Goal: Find specific page/section: Find specific page/section

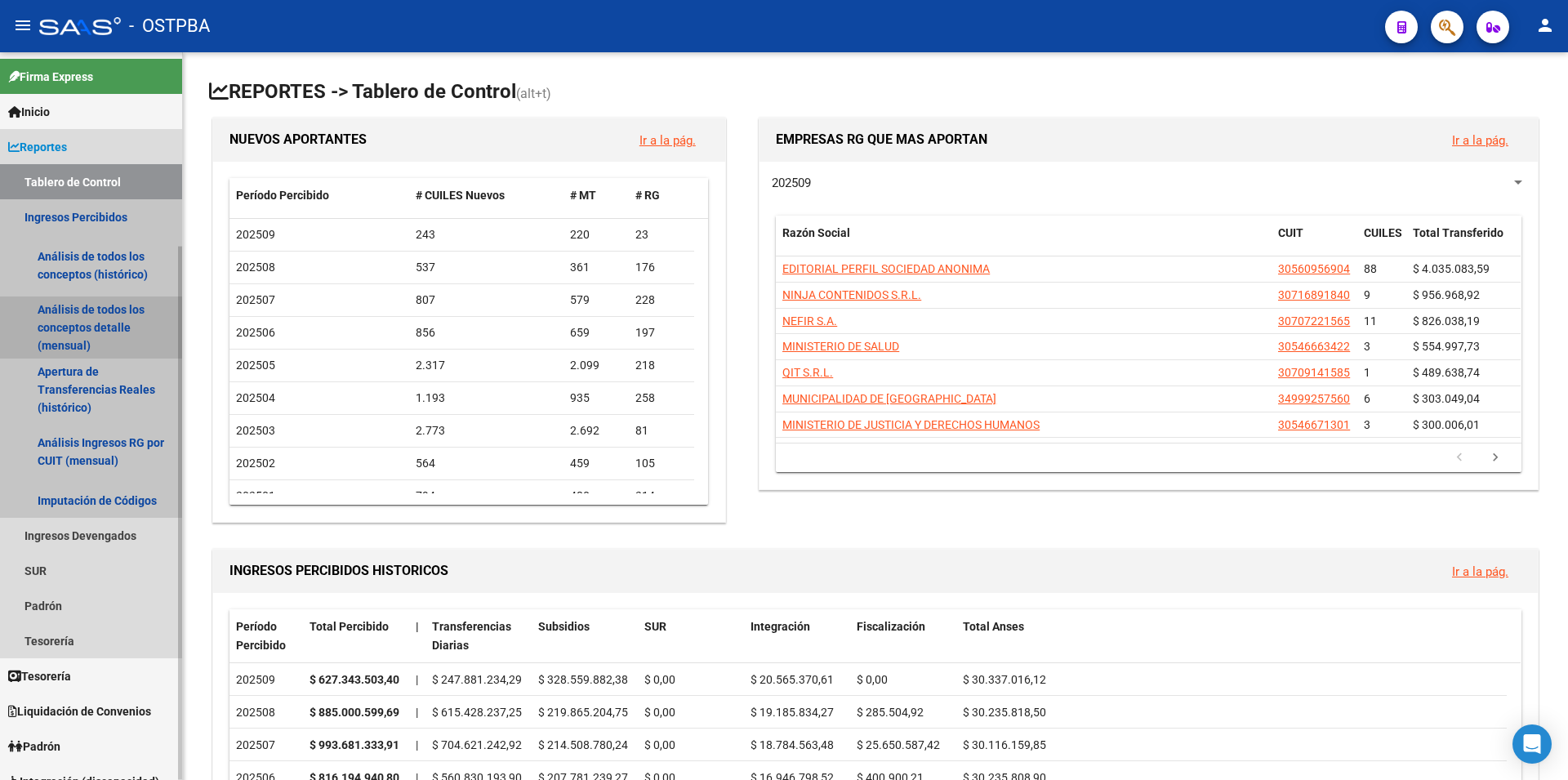
click at [102, 315] on link "Análisis de todos los conceptos detalle (mensual)" at bounding box center [91, 327] width 182 height 62
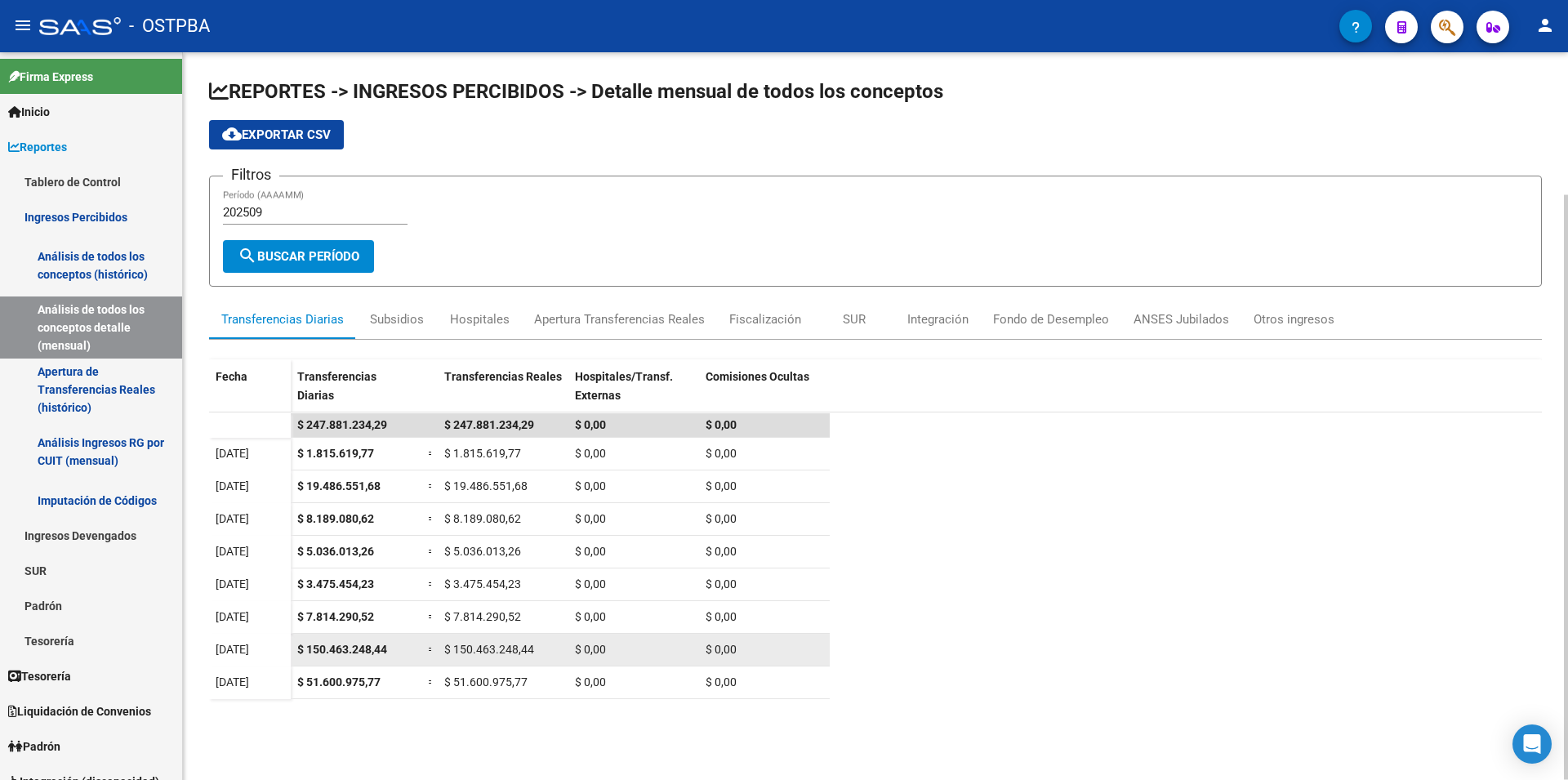
scroll to position [177, 0]
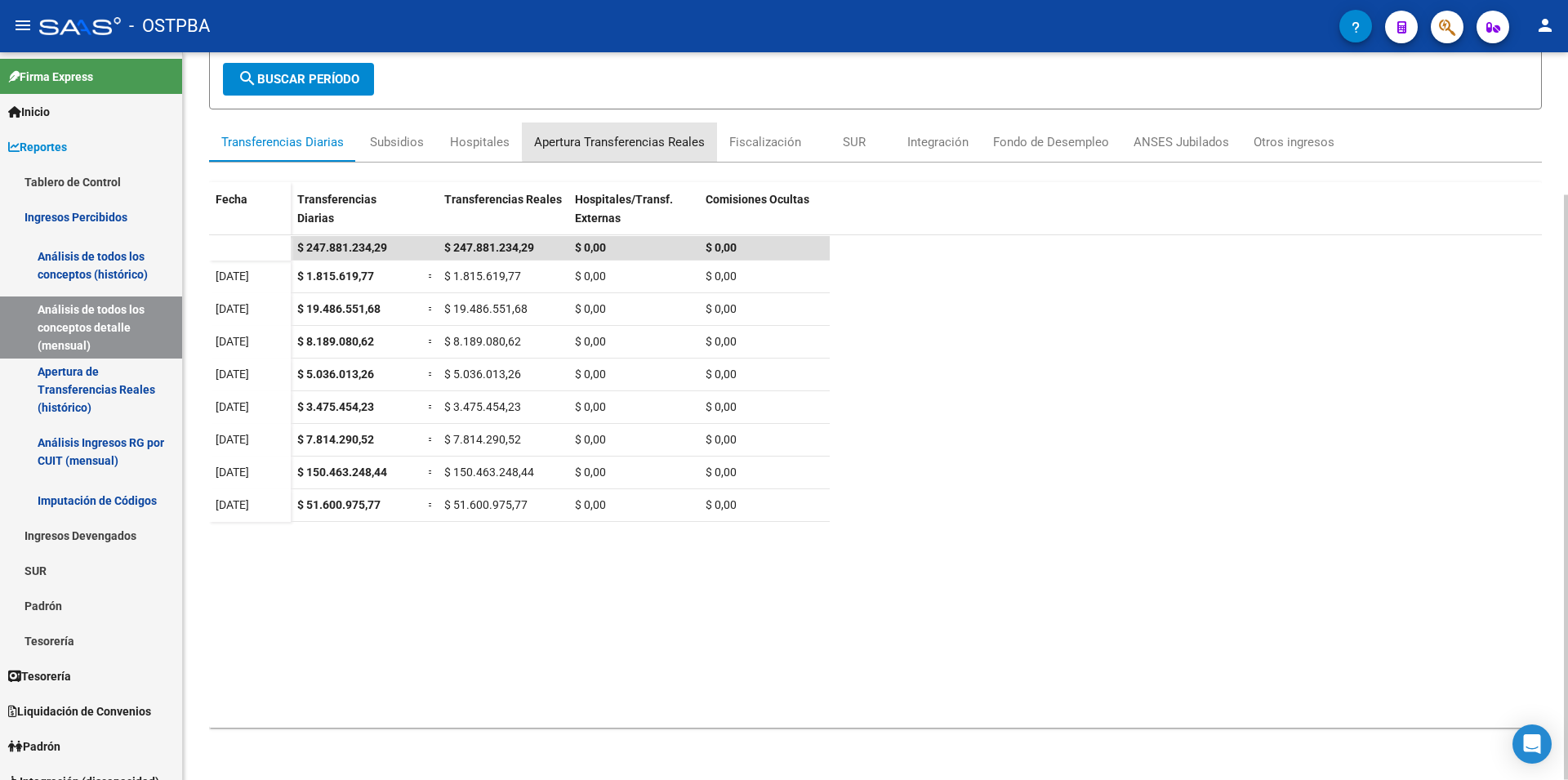
click at [630, 140] on div "Apertura Transferencias Reales" at bounding box center [619, 142] width 170 height 18
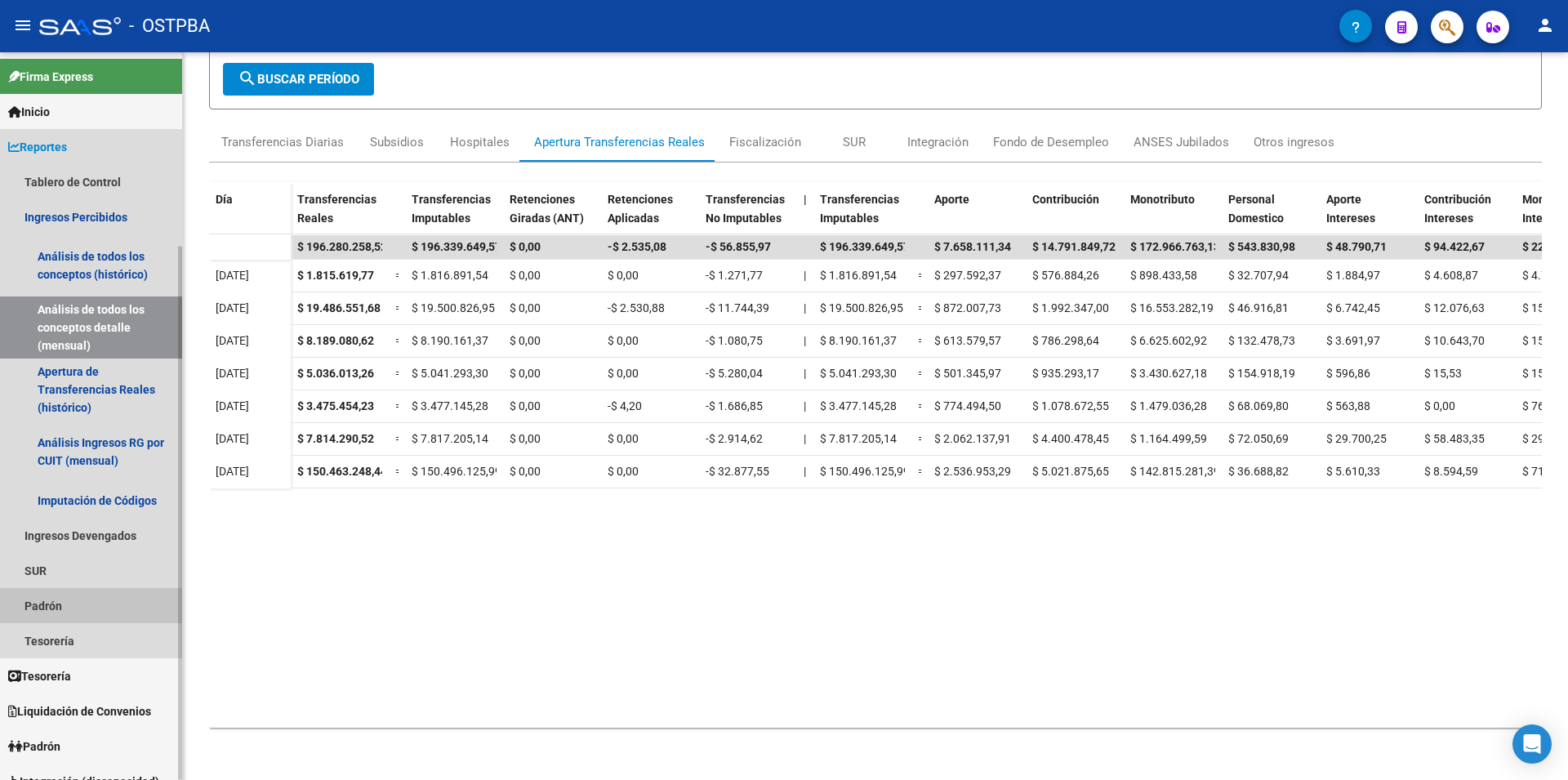
click at [85, 603] on link "Padrón" at bounding box center [91, 605] width 182 height 35
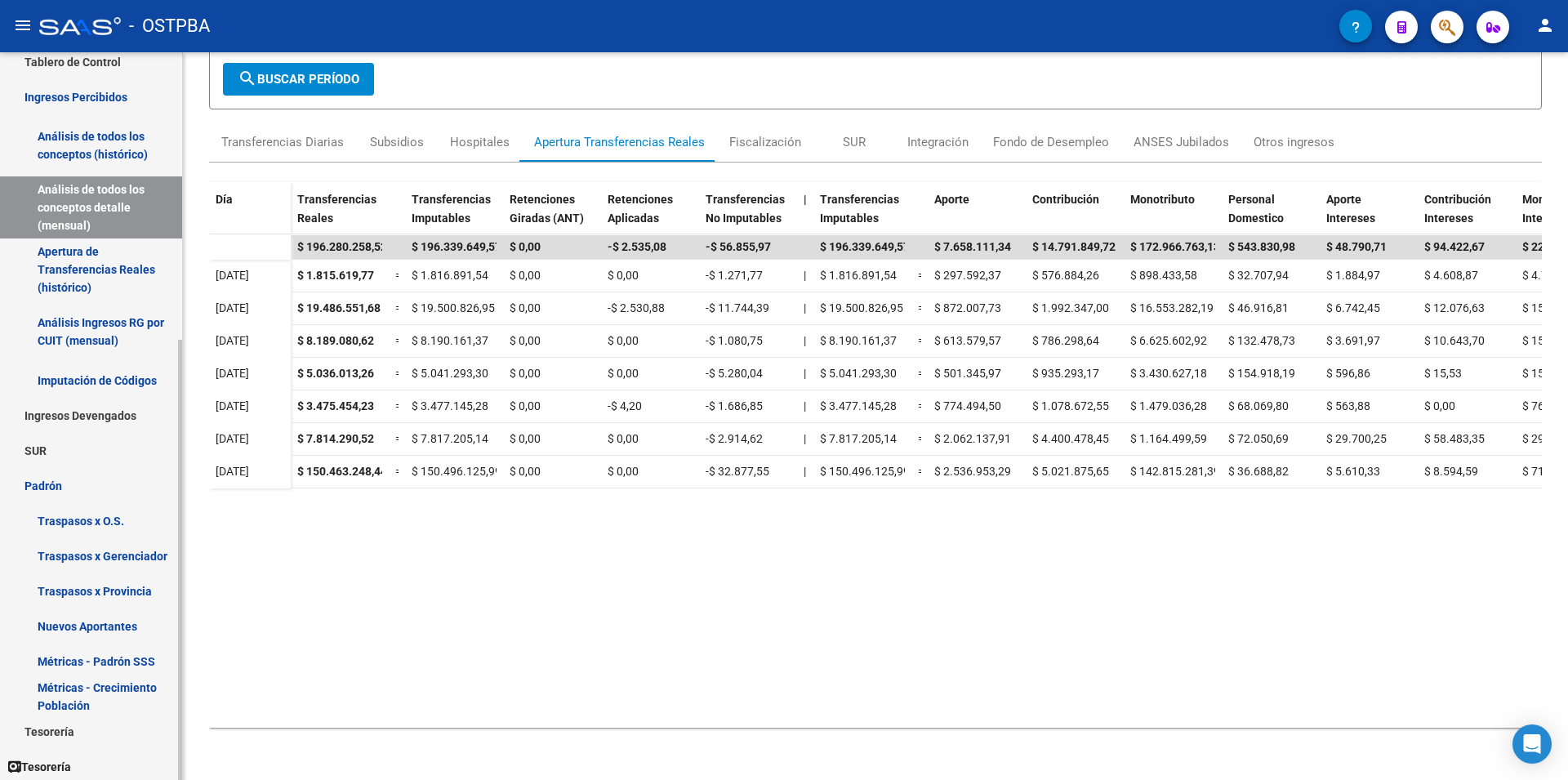
scroll to position [176, 0]
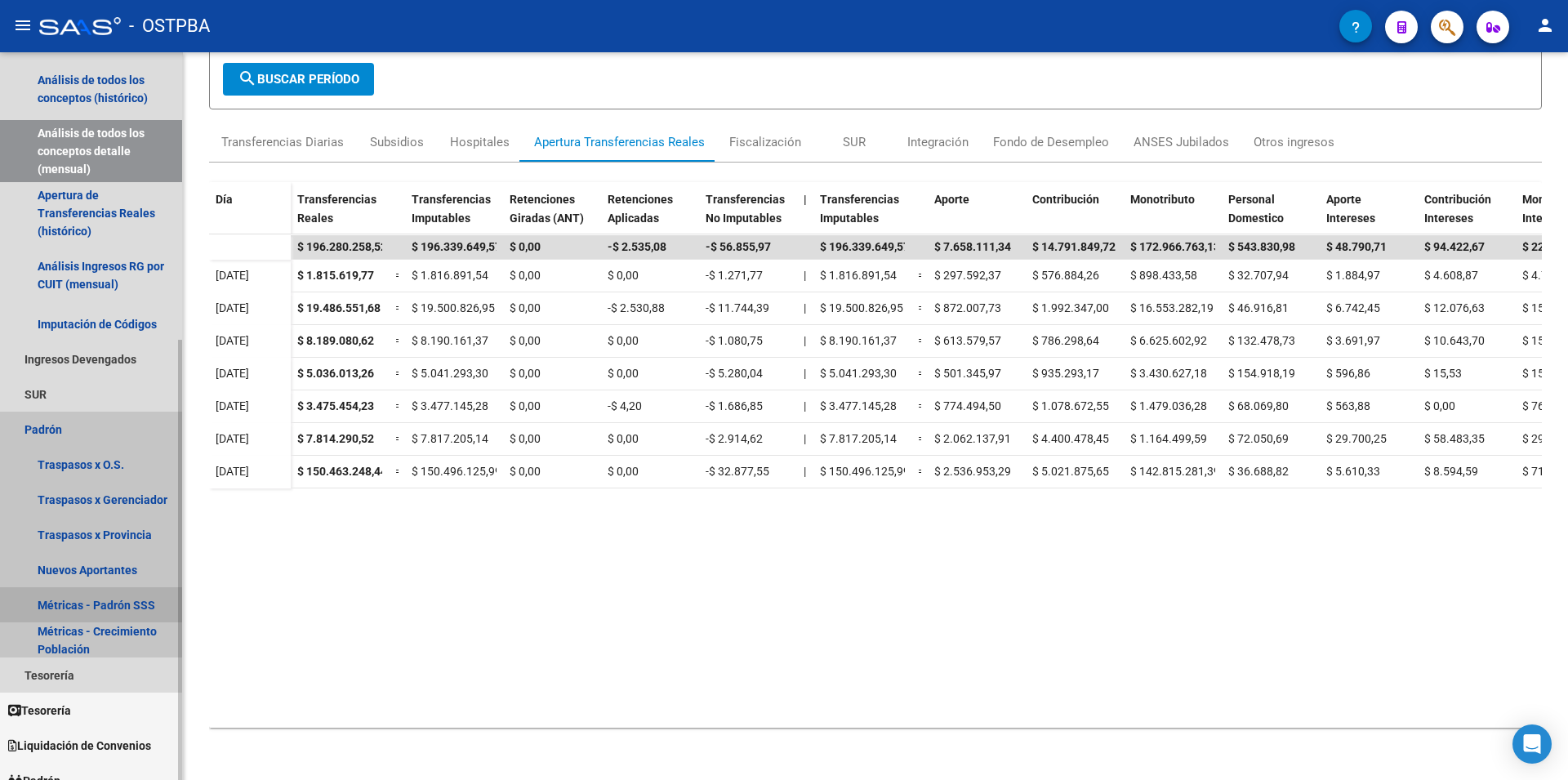
click at [104, 600] on link "Métricas - Padrón SSS" at bounding box center [91, 605] width 182 height 35
